Goal: Information Seeking & Learning: Learn about a topic

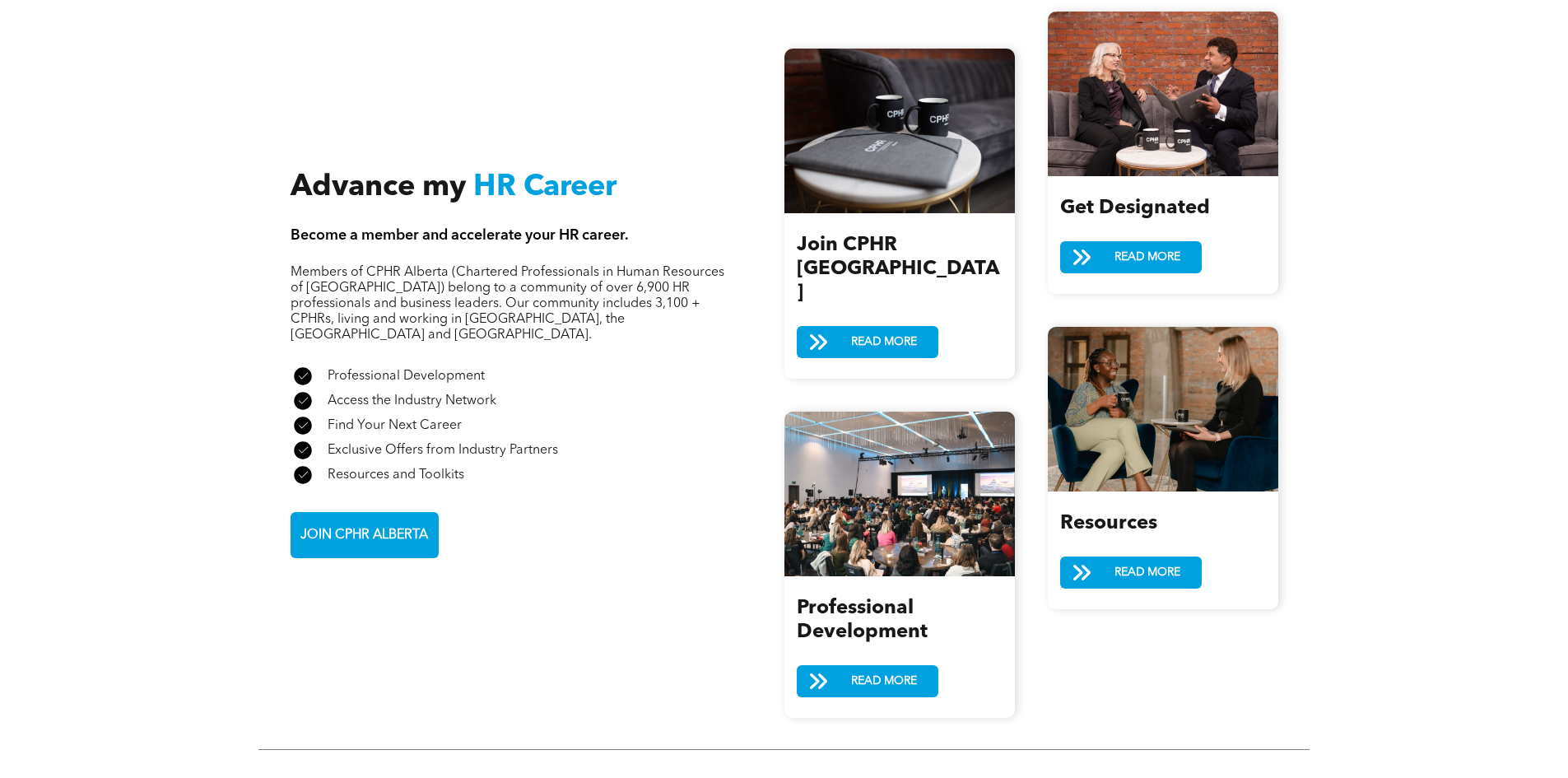
scroll to position [1894, 0]
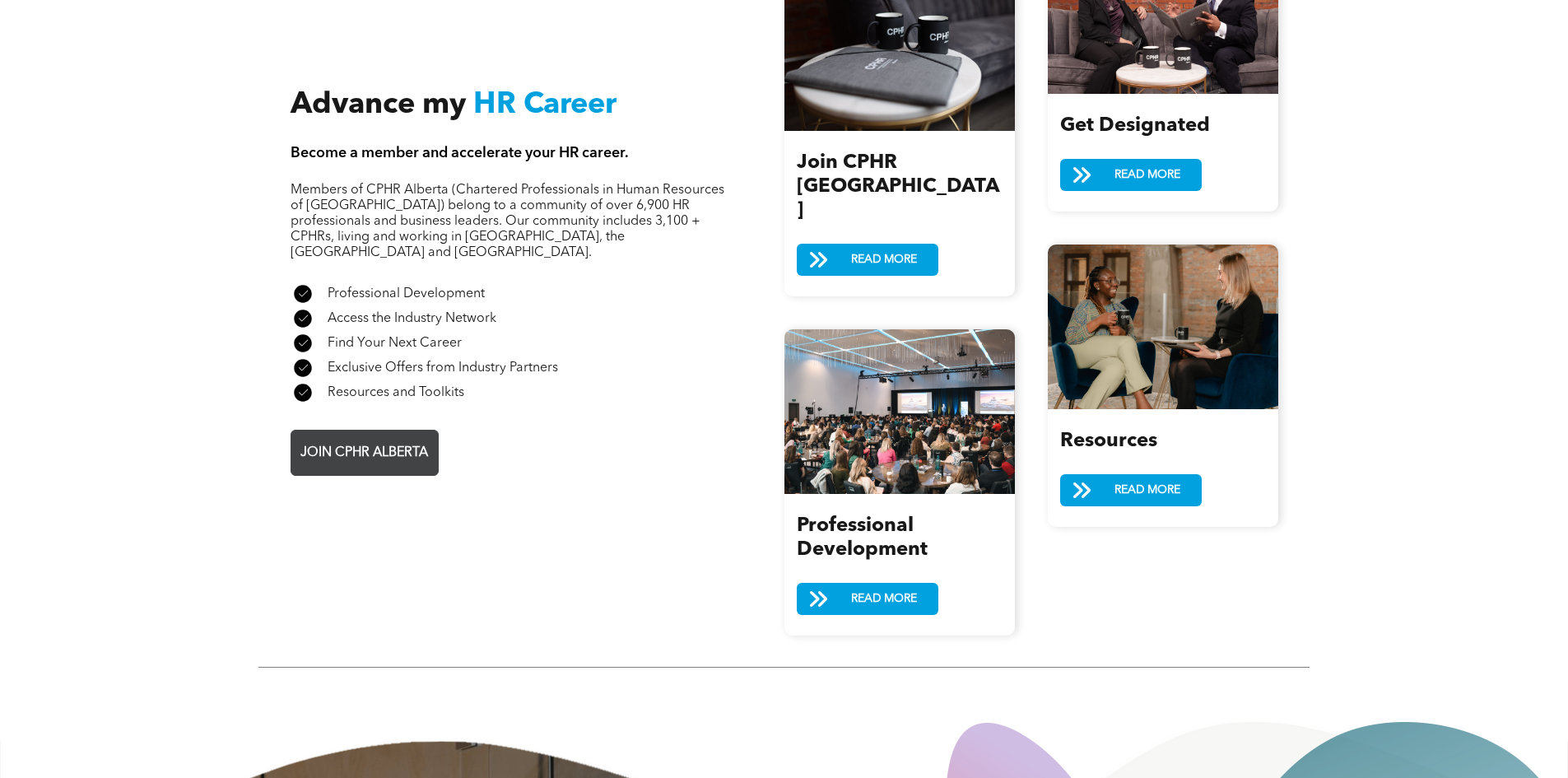
click at [422, 437] on span "JOIN CPHR ALBERTA" at bounding box center [364, 453] width 140 height 32
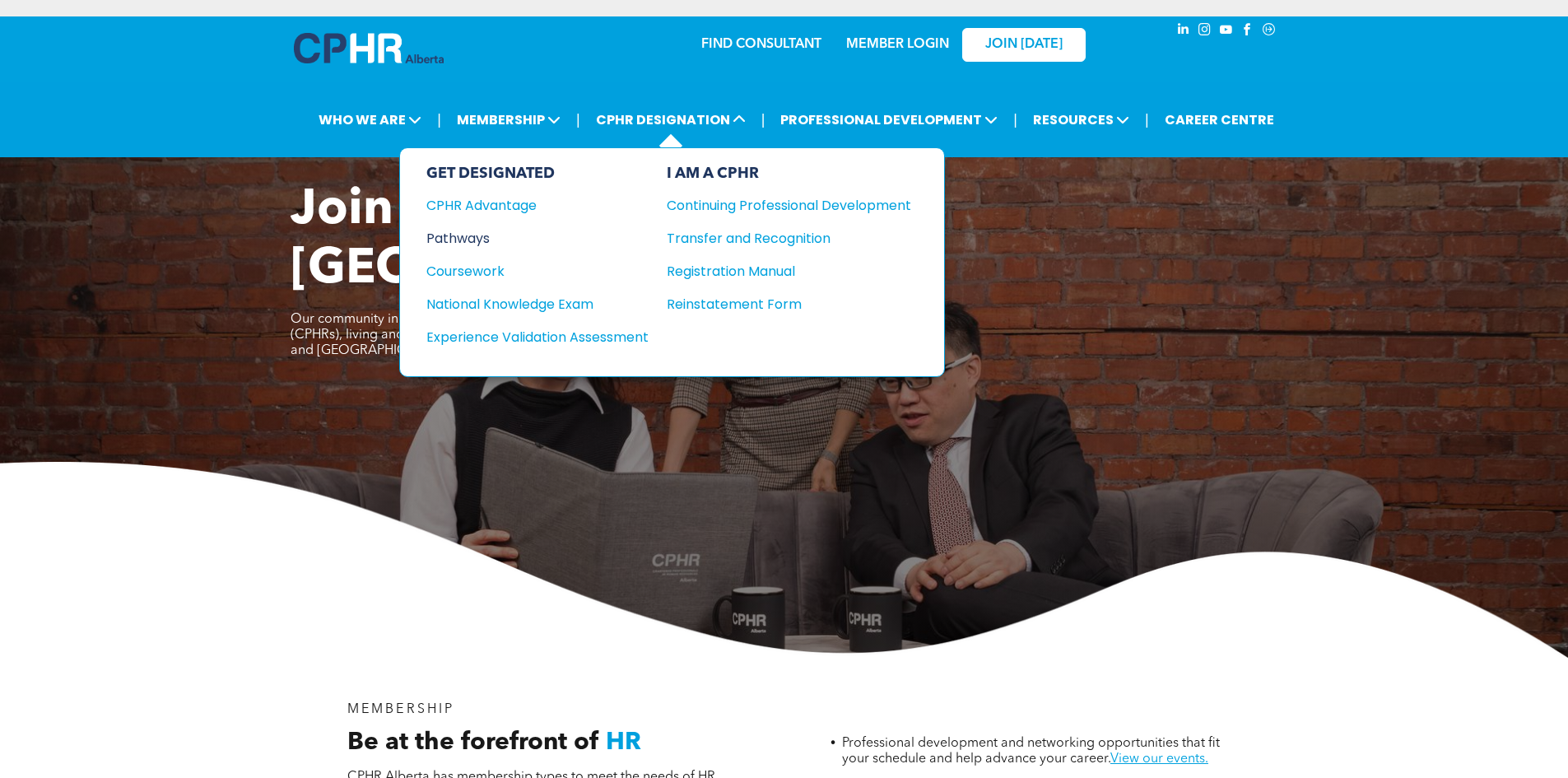
click at [447, 244] on div "Pathways" at bounding box center [526, 238] width 200 height 20
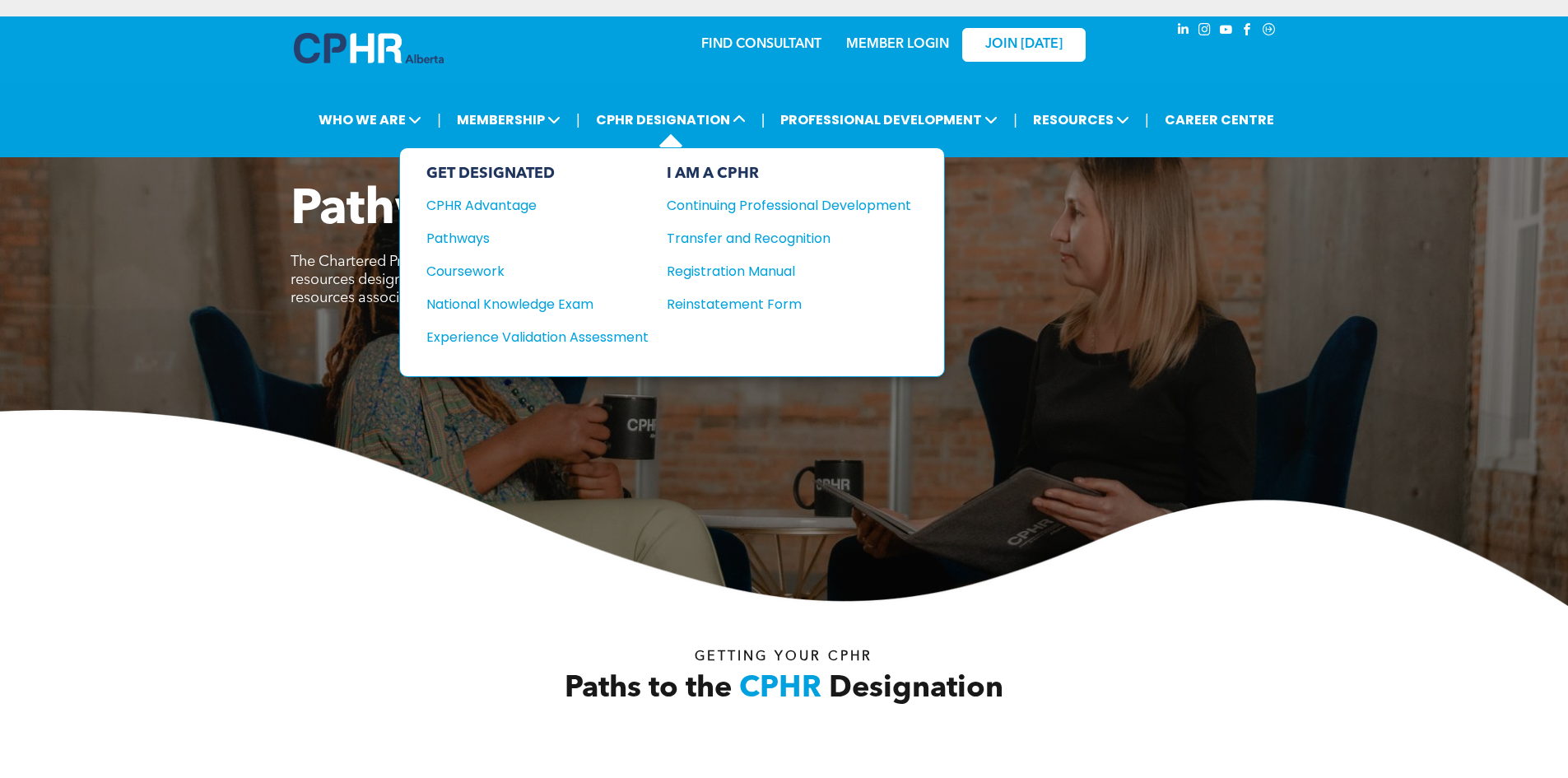
click at [459, 281] on div "GET DESIGNATED CPHR Advantage Pathways Coursework National Knowledge Exam" at bounding box center [538, 263] width 222 height 195
click at [459, 273] on div "Coursework" at bounding box center [526, 270] width 200 height 20
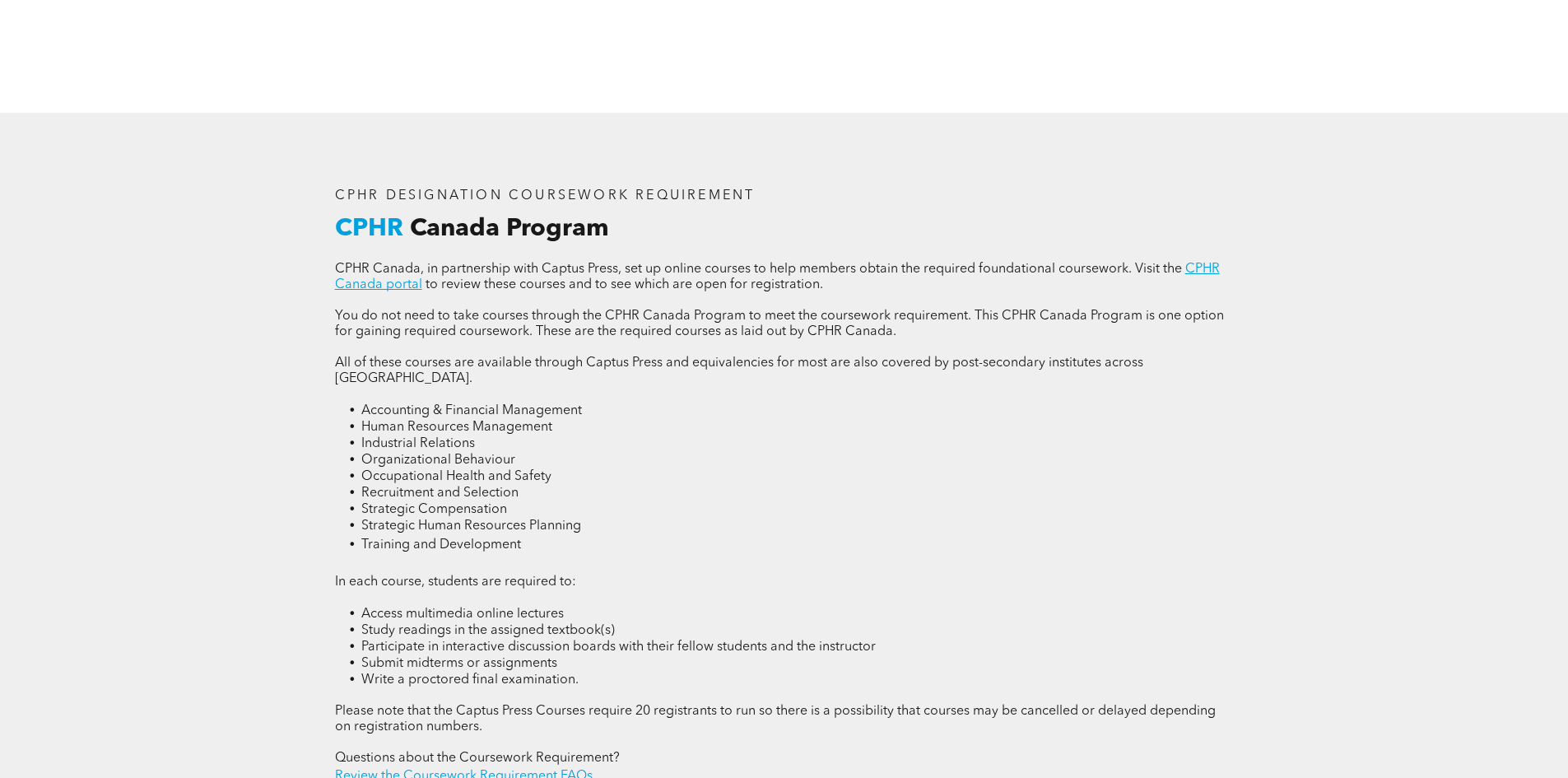
scroll to position [2471, 0]
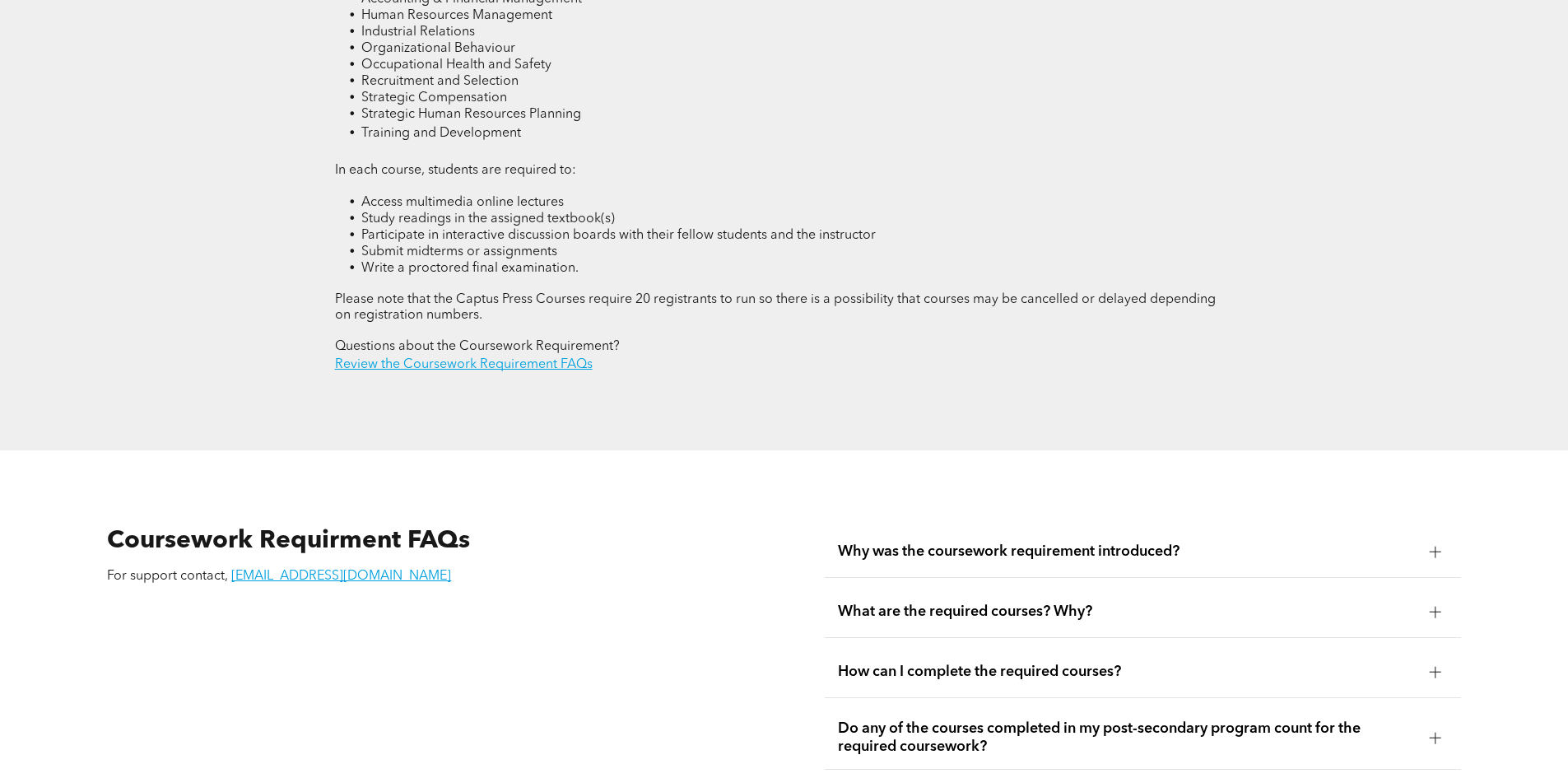
click at [970, 543] on span "Why was the coursework requirement introduced?" at bounding box center [1127, 552] width 579 height 19
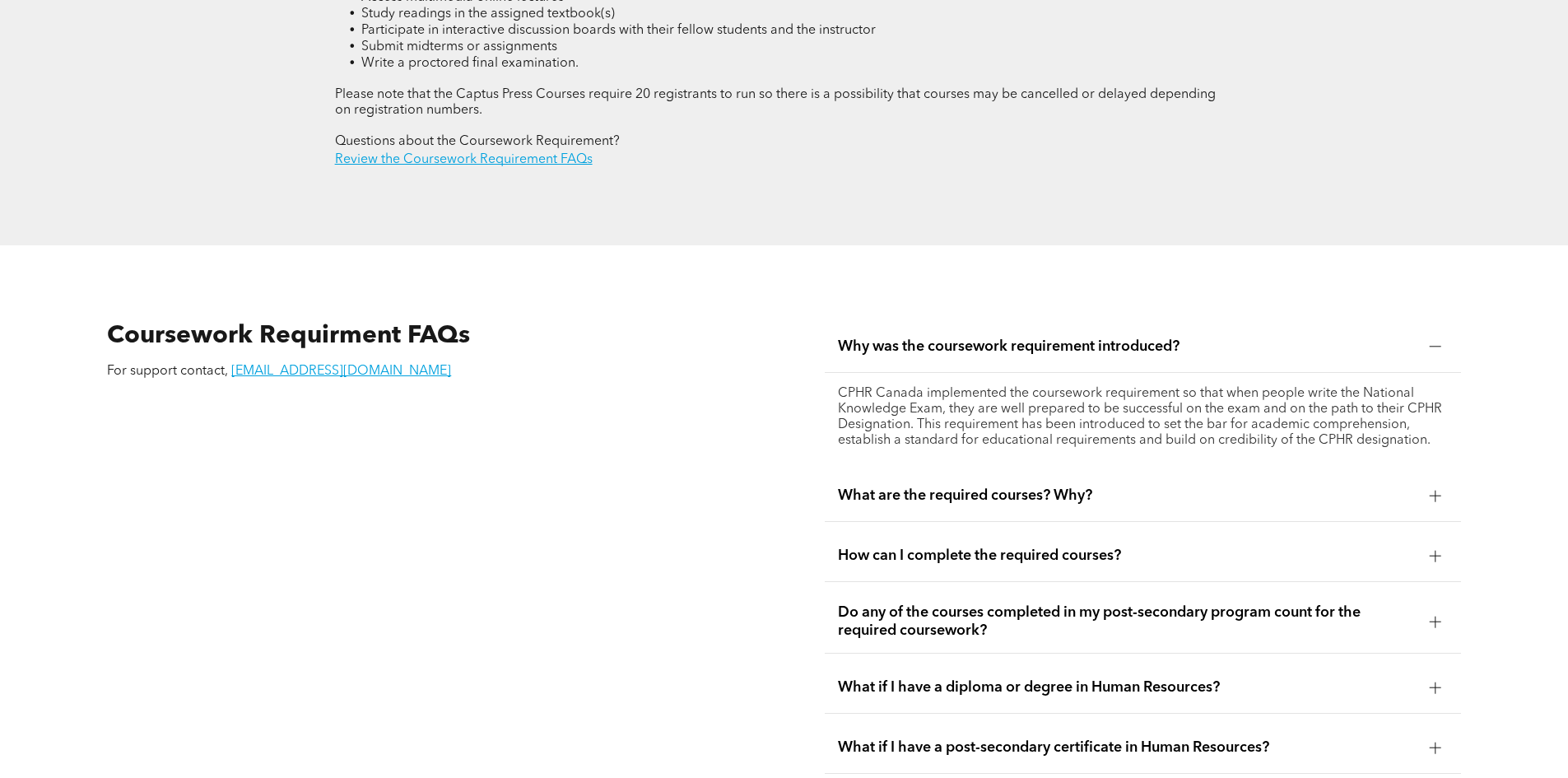
scroll to position [2800, 0]
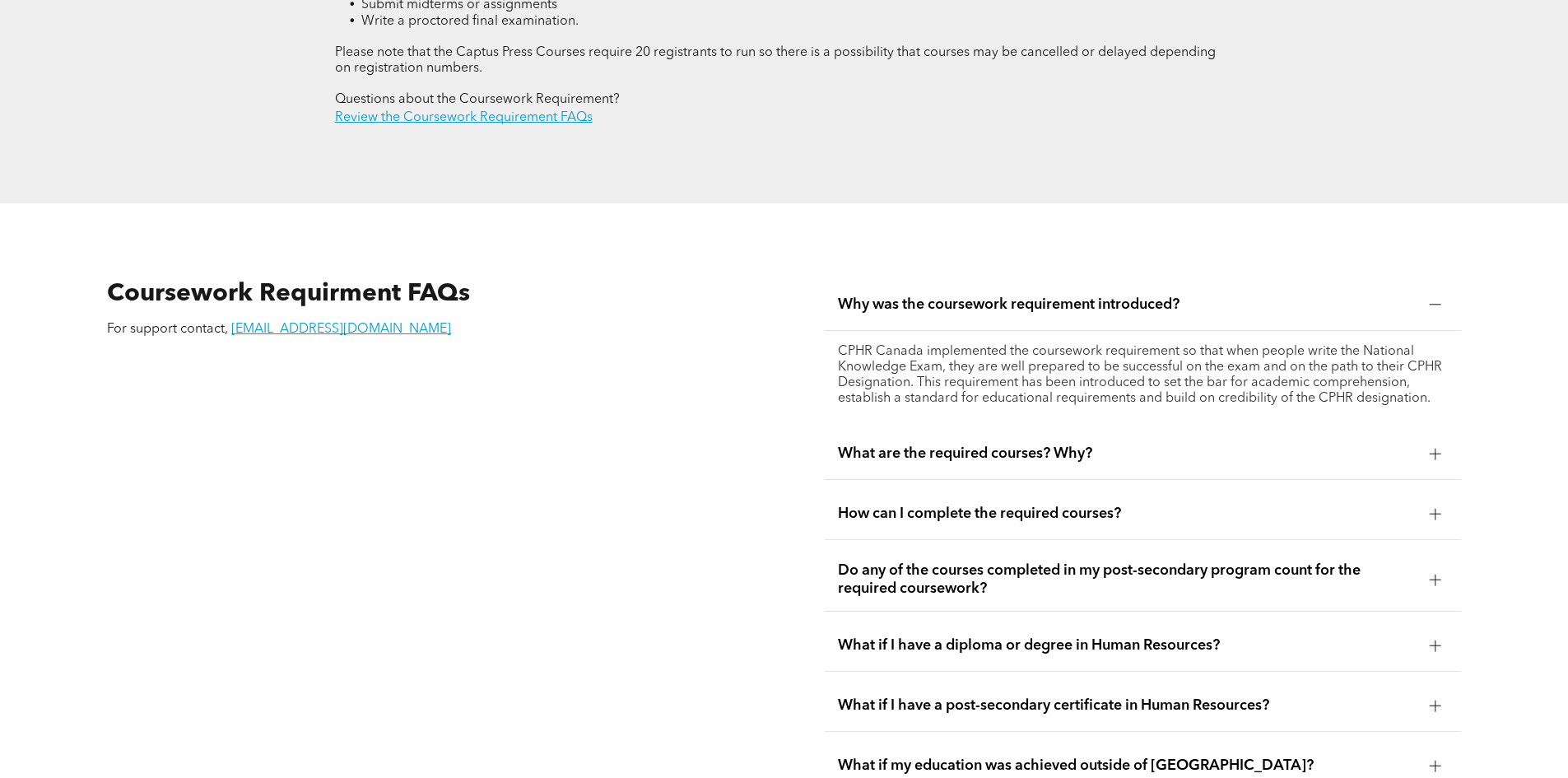
click at [962, 429] on div "What are the required courses? Why?" at bounding box center [1143, 454] width 636 height 52
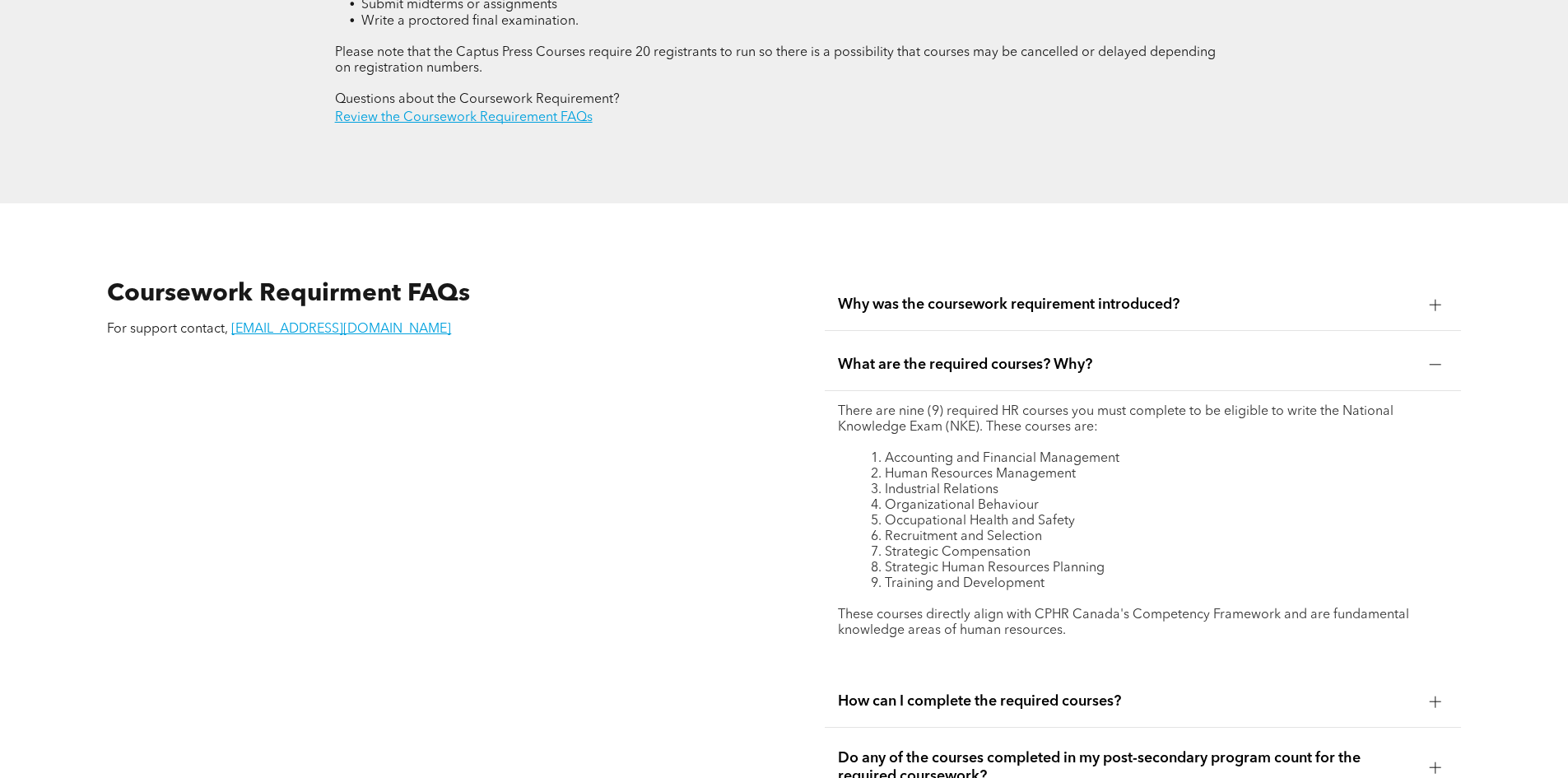
scroll to position [2882, 0]
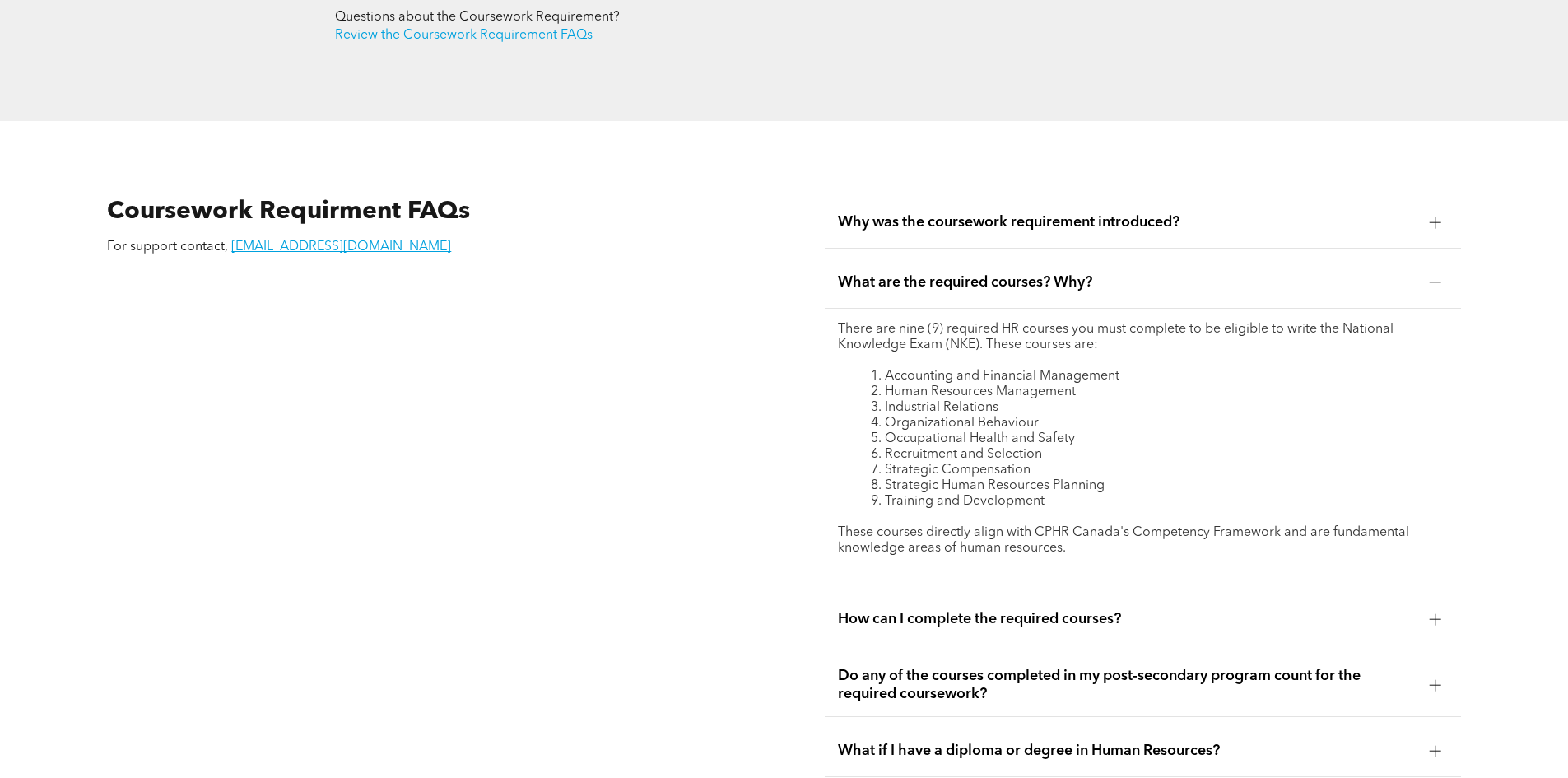
click at [1198, 667] on span "Do any of the courses completed in my post-secondary program count for the requ…" at bounding box center [1127, 684] width 579 height 36
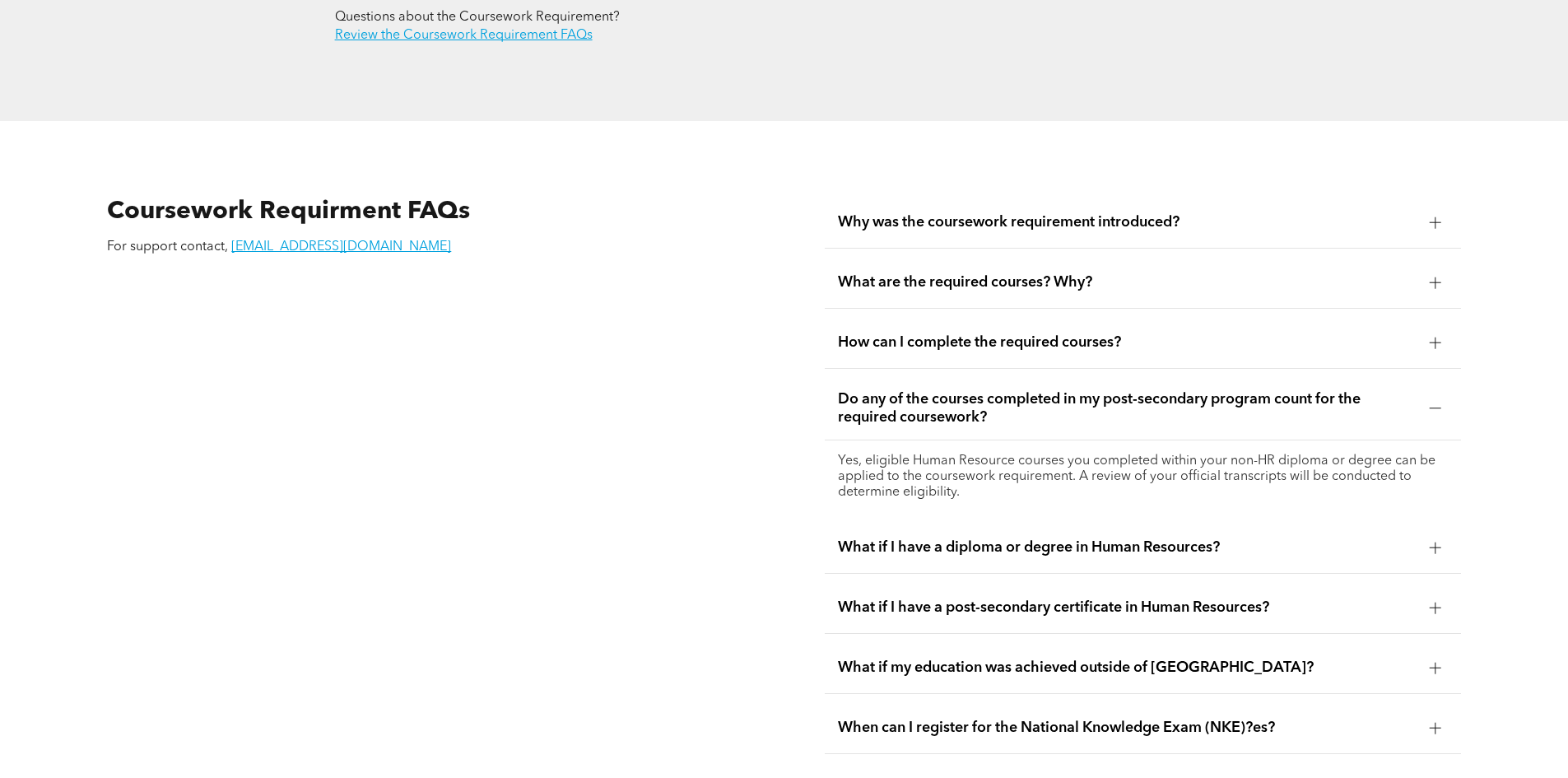
click at [1438, 396] on div at bounding box center [1434, 408] width 24 height 24
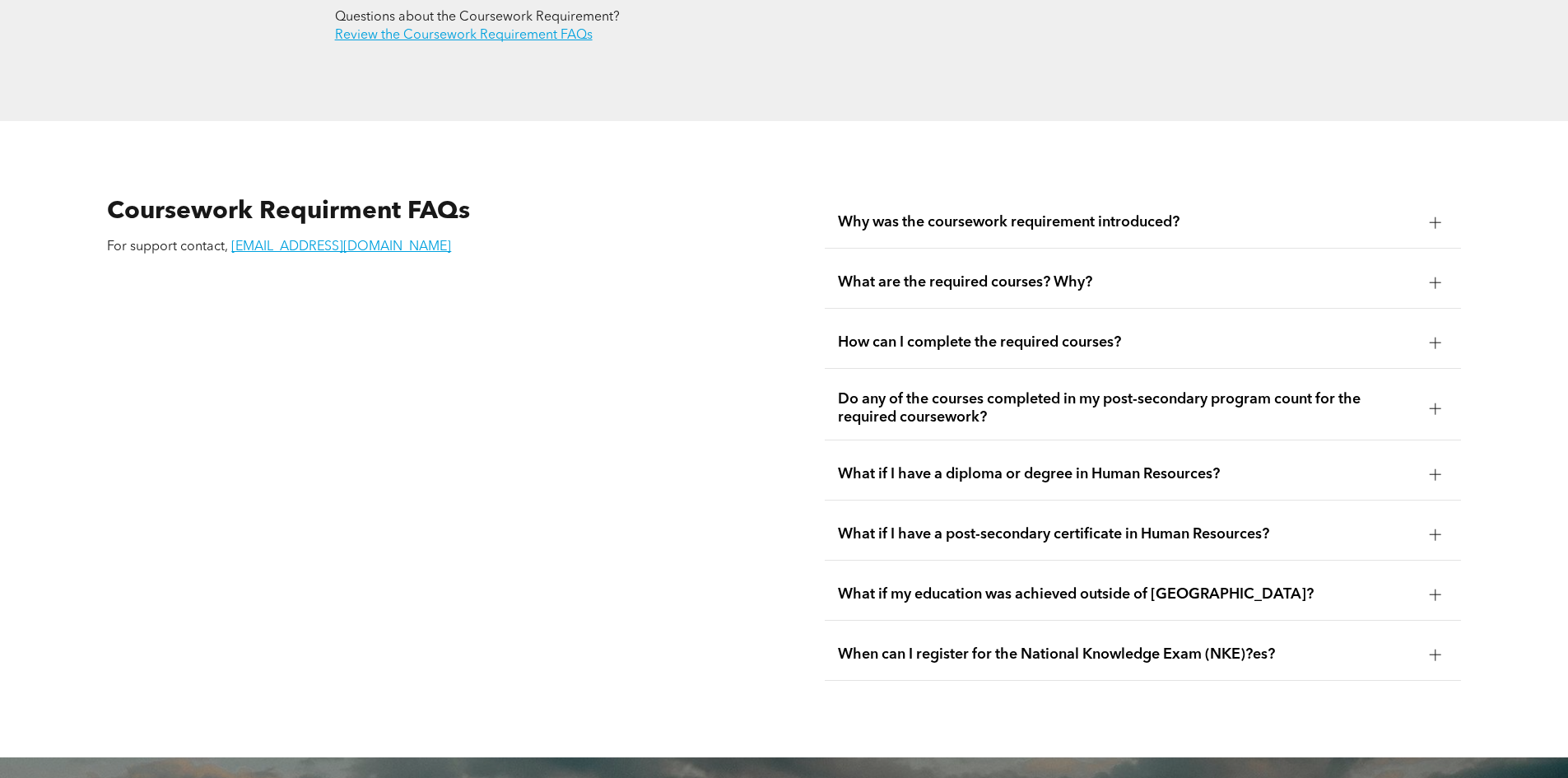
click at [1073, 455] on div "What if I have a diploma or degree in Human Resources?" at bounding box center [1143, 474] width 636 height 52
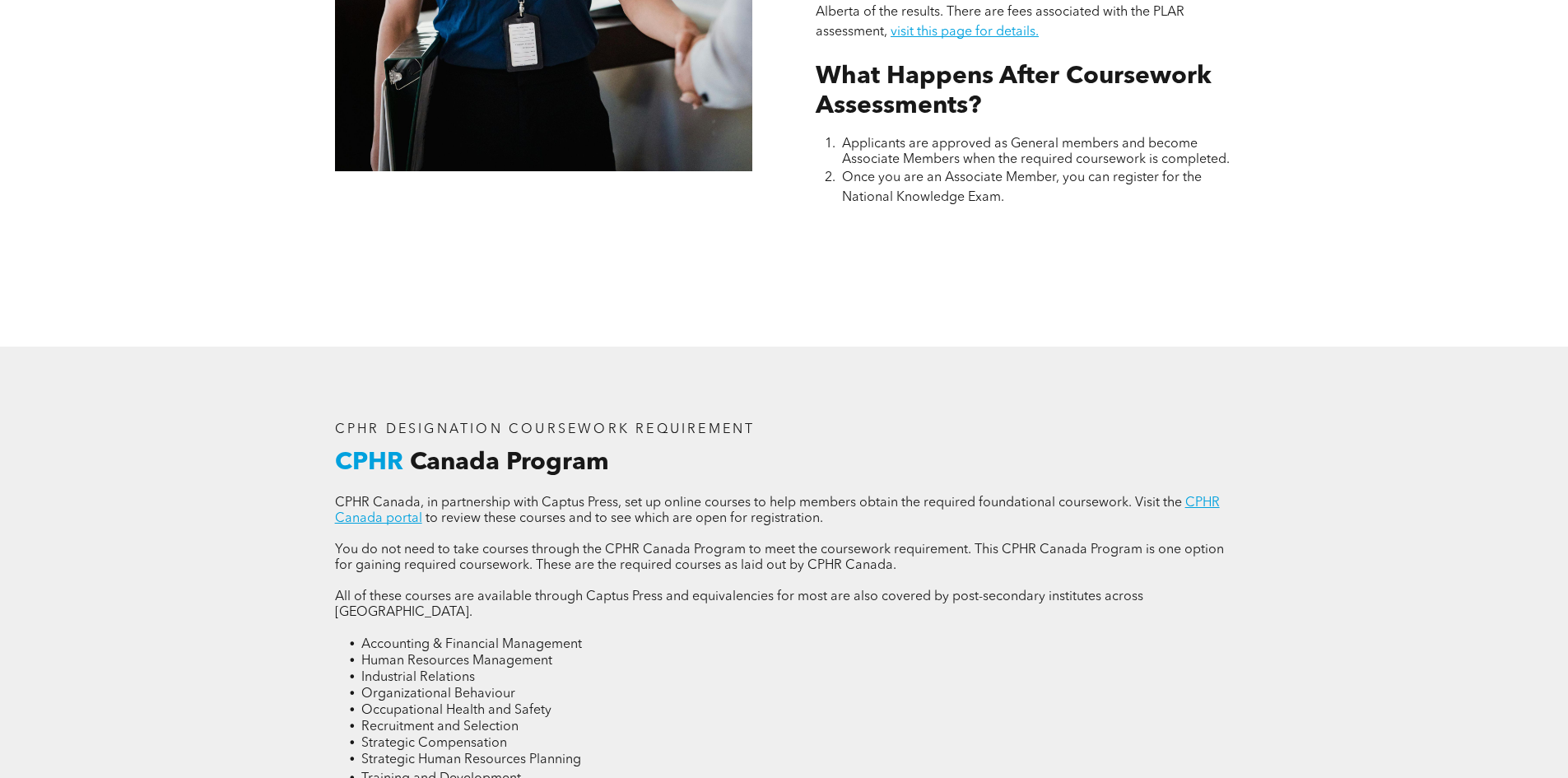
scroll to position [1894, 0]
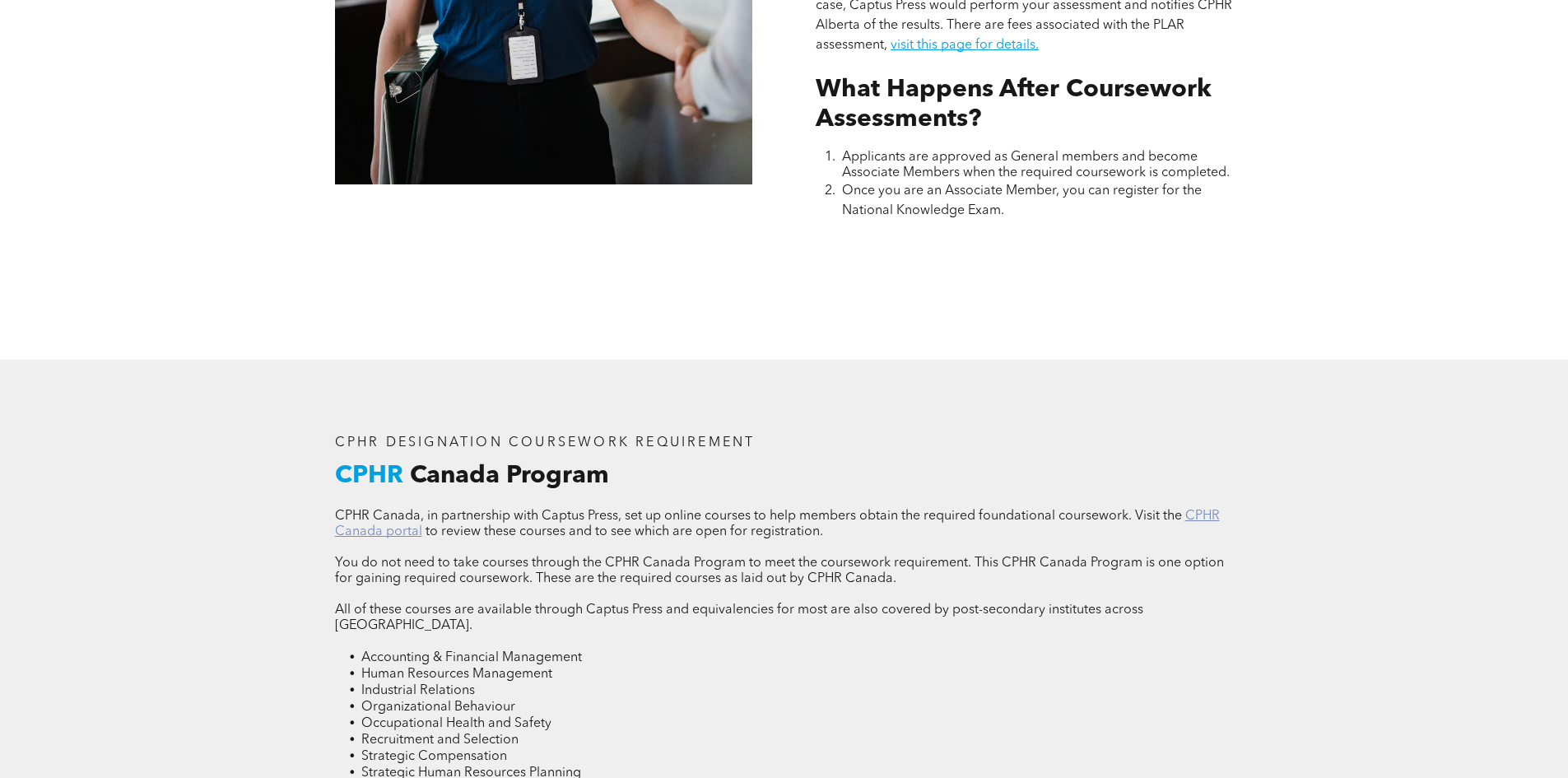
click at [1213, 514] on link "CPHR Canada portal" at bounding box center [777, 524] width 885 height 29
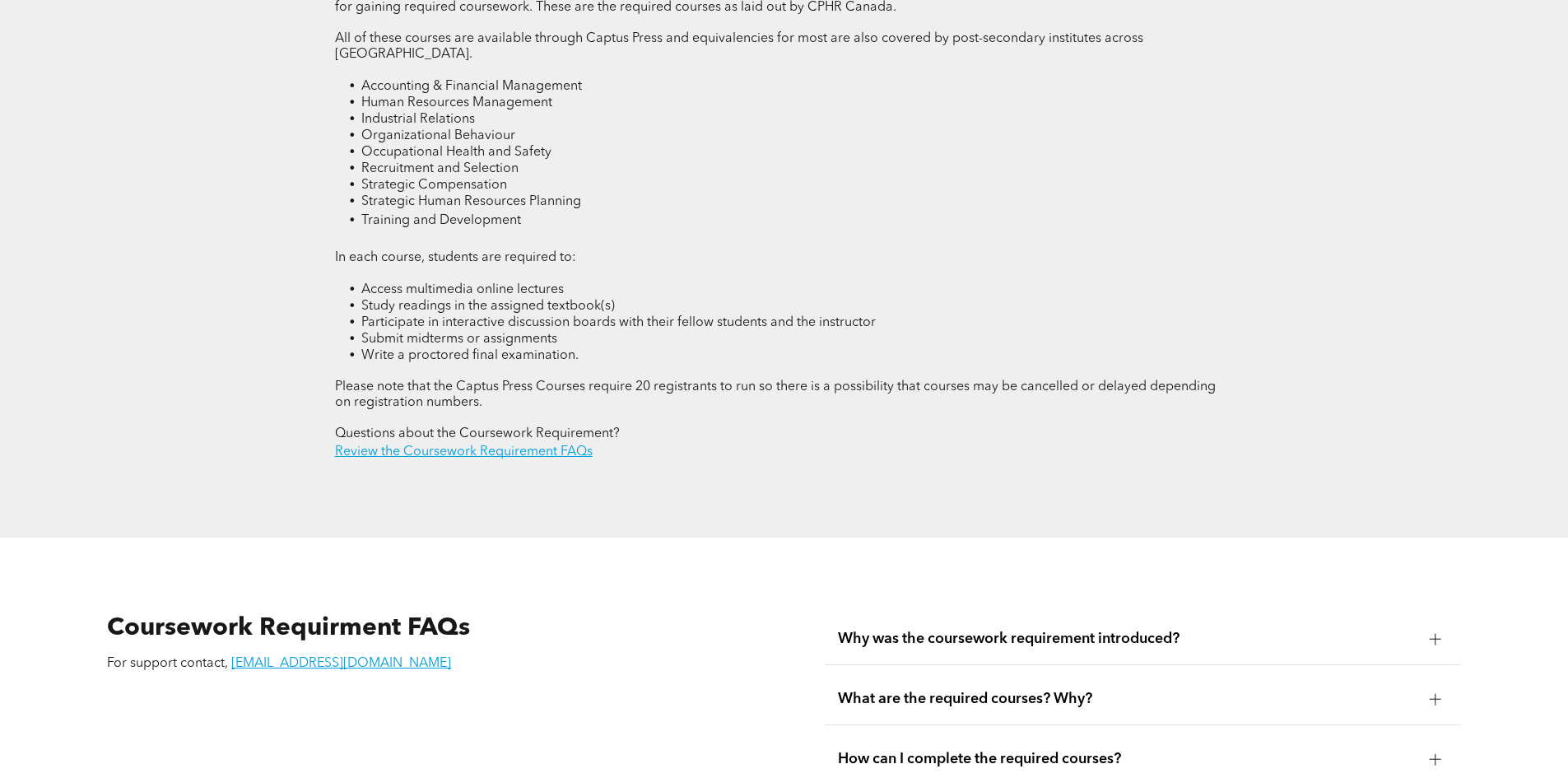
scroll to position [2141, 0]
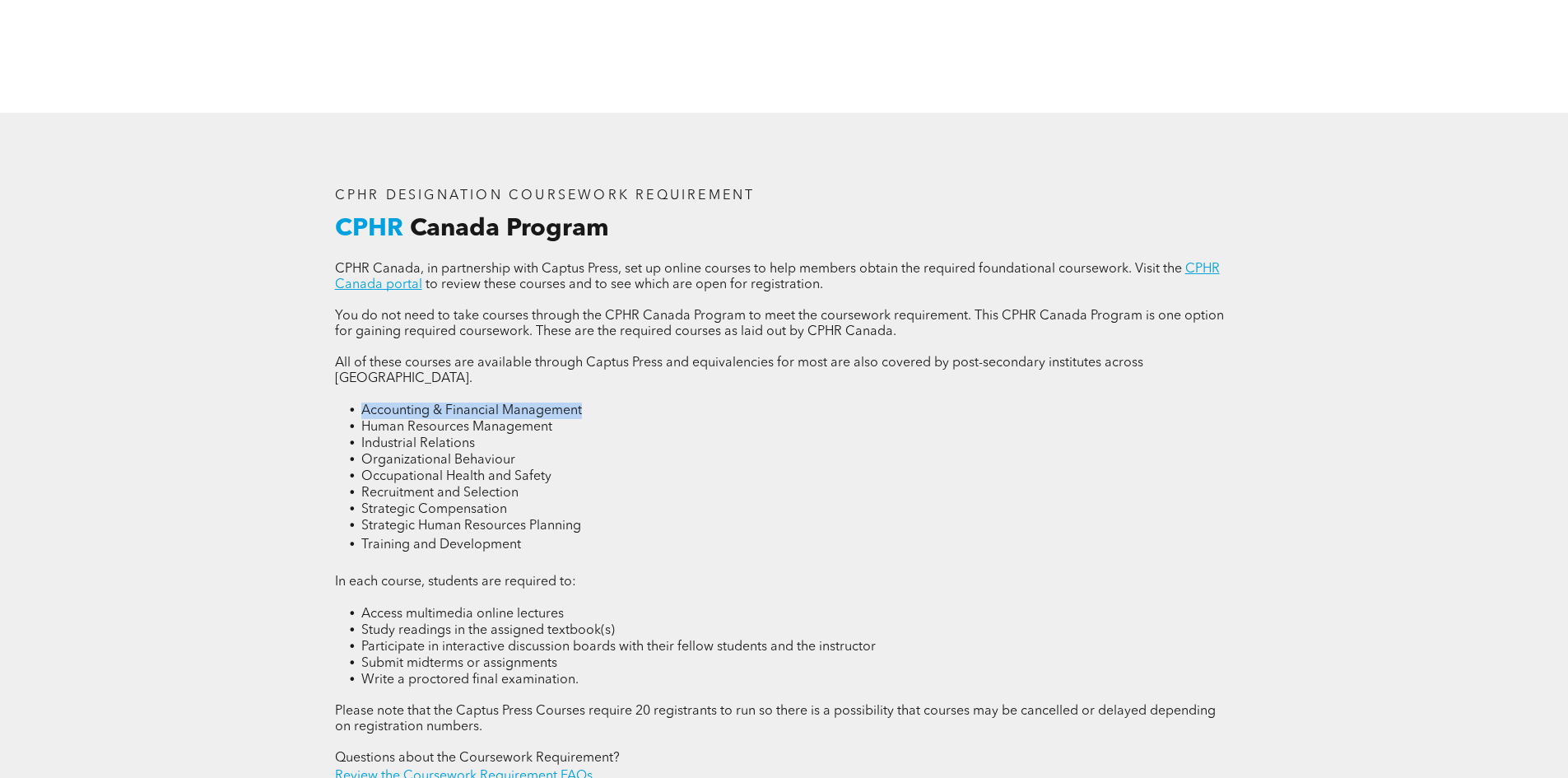
drag, startPoint x: 364, startPoint y: 392, endPoint x: 585, endPoint y: 392, distance: 221.0
click at [585, 402] on li "Accounting & Financial Management" at bounding box center [797, 410] width 872 height 17
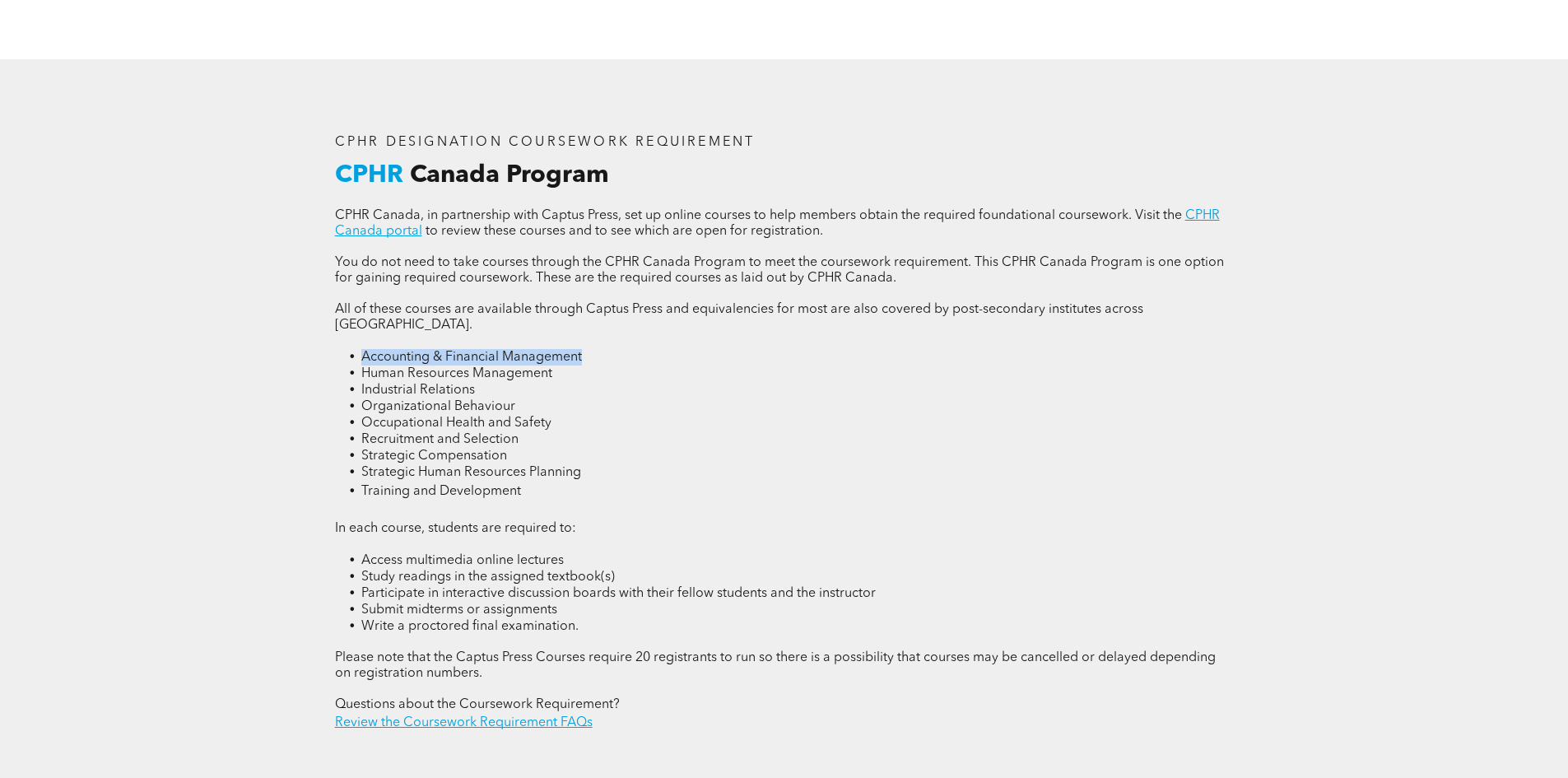
scroll to position [2306, 0]
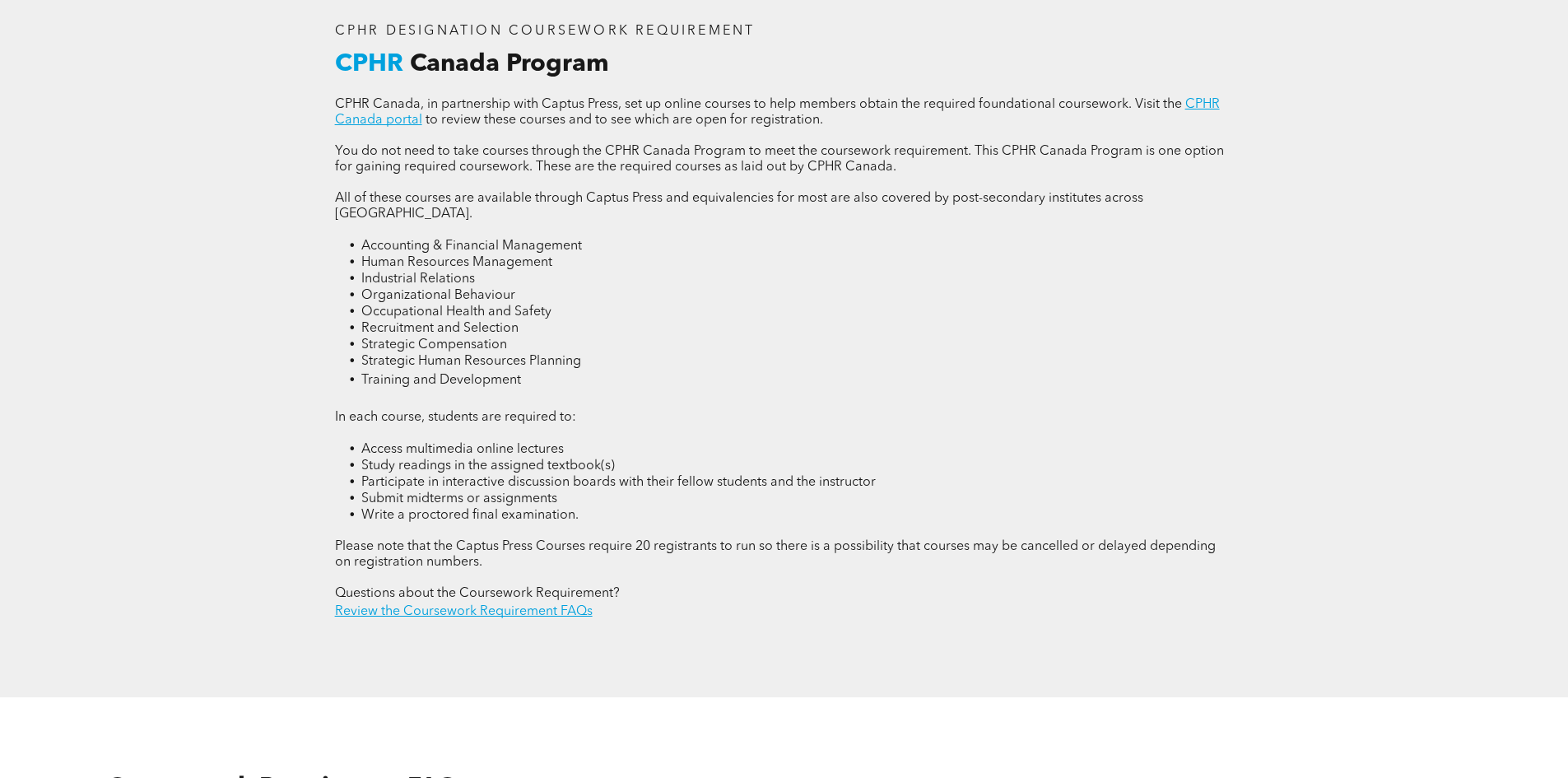
click at [530, 587] on span "Questions about the Coursework Requirement?" at bounding box center [477, 593] width 285 height 13
click at [524, 605] on link "Review the Coursework Requirement FAQs" at bounding box center [463, 611] width 258 height 13
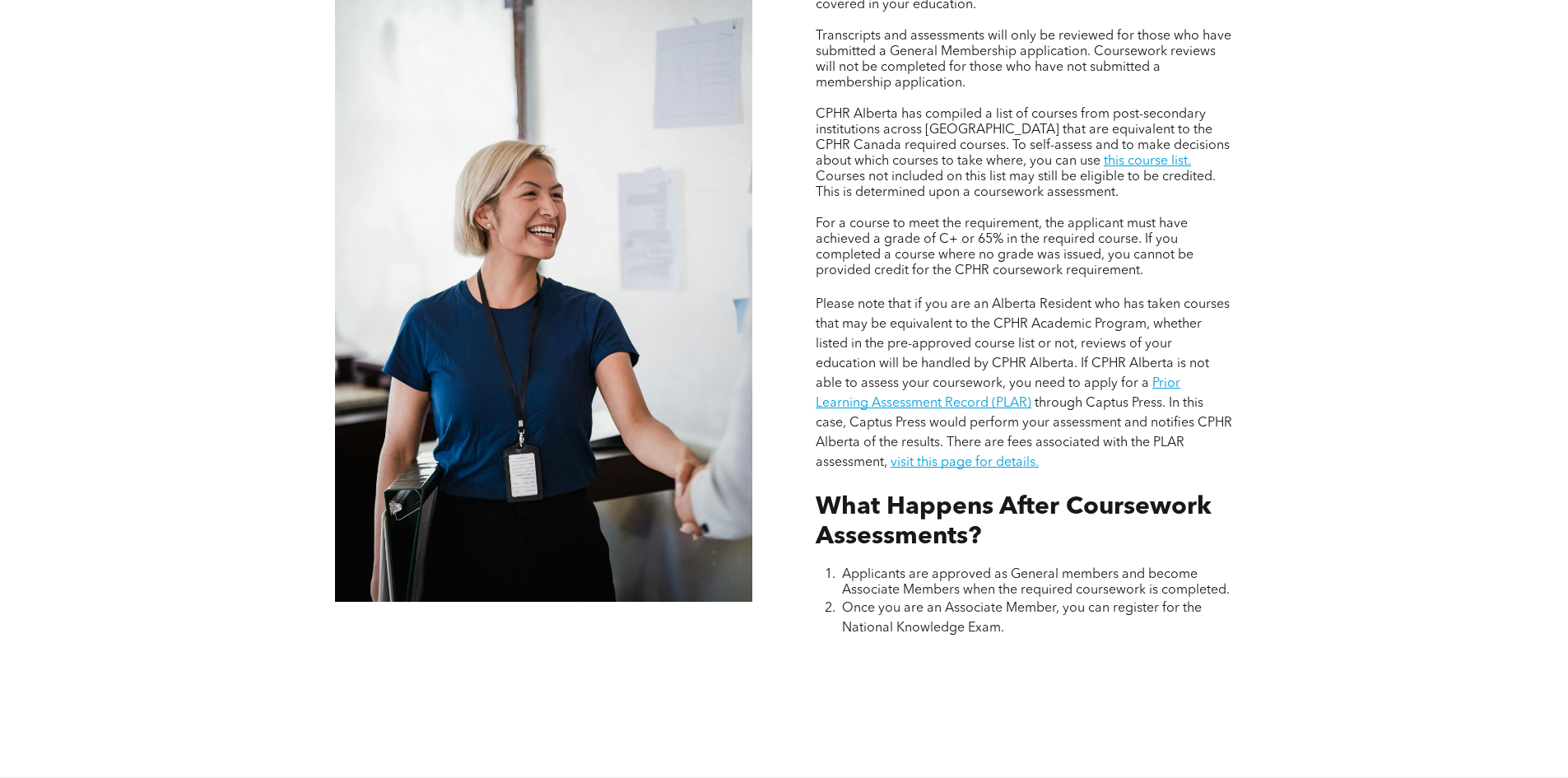
scroll to position [1310, 0]
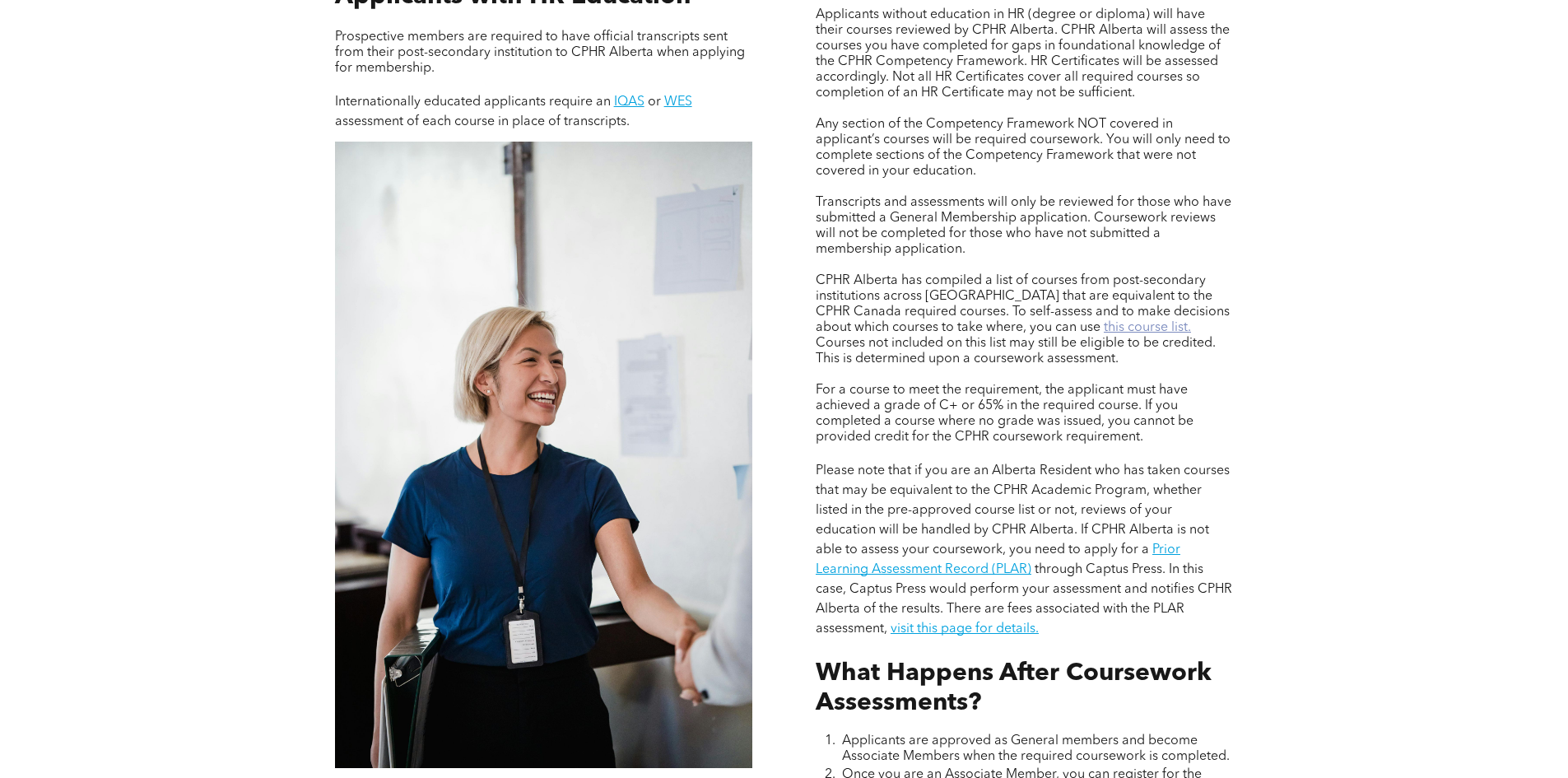
click at [1104, 325] on link "this course list." at bounding box center [1146, 327] width 87 height 13
